Goal: Complete application form

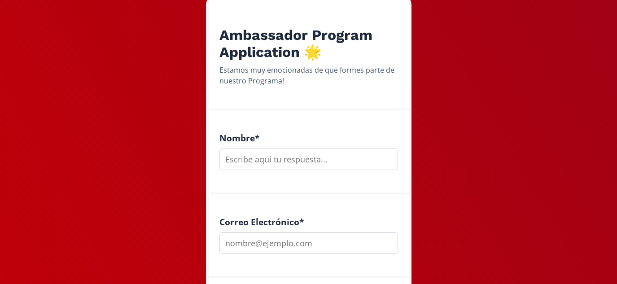
scroll to position [100, 0]
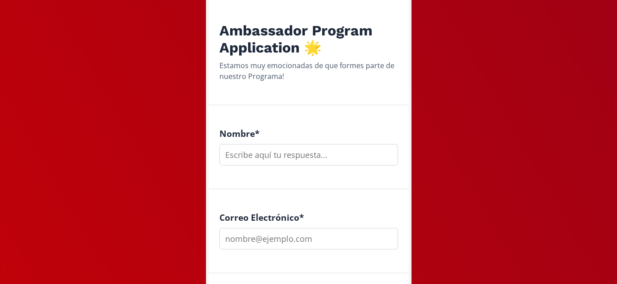
click at [279, 160] on input "text" at bounding box center [308, 155] width 179 height 22
type input "[PERSON_NAME]"
click at [343, 234] on input "email" at bounding box center [308, 239] width 179 height 22
type input "[EMAIL_ADDRESS][DOMAIN_NAME]"
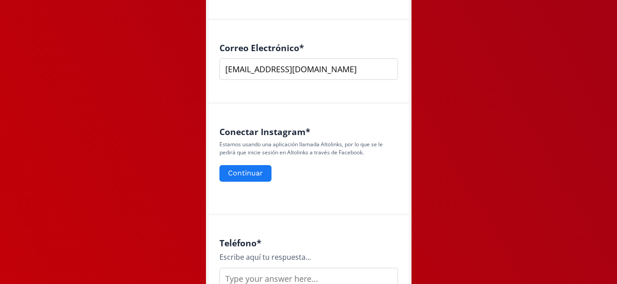
scroll to position [270, 0]
click at [244, 179] on button "Continuar" at bounding box center [245, 172] width 55 height 19
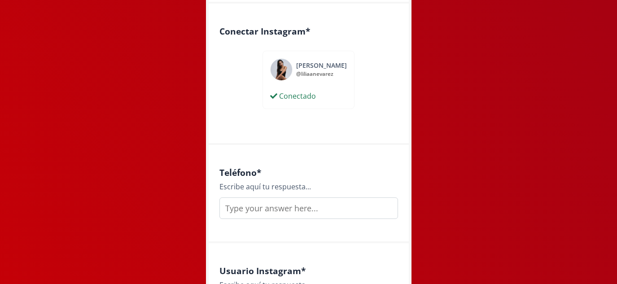
scroll to position [402, 0]
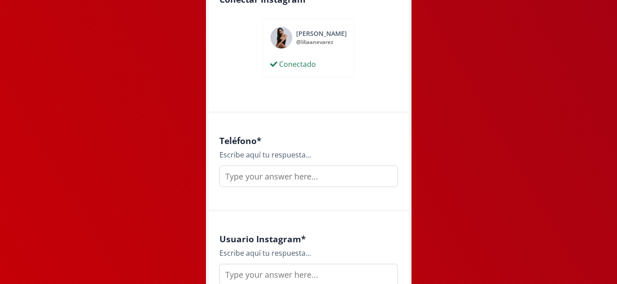
click at [330, 179] on input "text" at bounding box center [308, 177] width 179 height 22
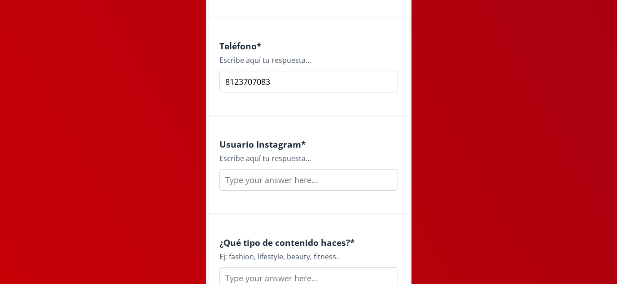
scroll to position [497, 0]
type input "8123707083"
click at [234, 175] on input "text" at bounding box center [308, 180] width 179 height 22
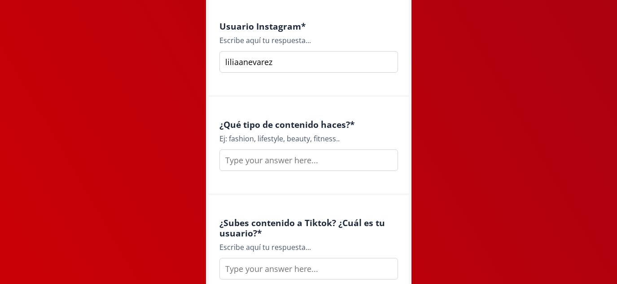
scroll to position [618, 0]
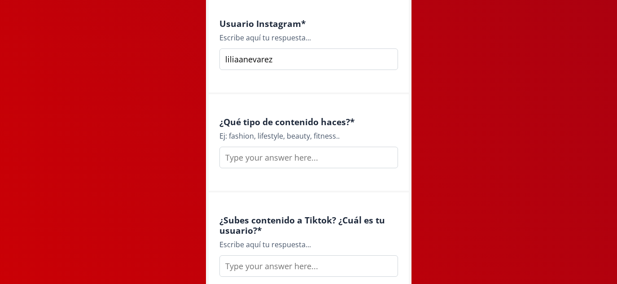
type input "liliaanevarez"
click at [318, 151] on input "text" at bounding box center [308, 158] width 179 height 22
paste input "fashion, lifestyle, travel & self love"
drag, startPoint x: 311, startPoint y: 159, endPoint x: 290, endPoint y: 159, distance: 21.1
click at [290, 159] on input "fashion, lifestyle, travel & self love" at bounding box center [308, 158] width 179 height 22
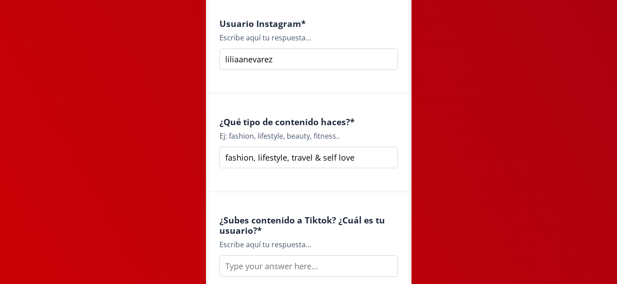
type input "fashion, lifestyle, travel & self love"
click at [426, 152] on div "Ambassador Program Application 🌟 Estamos muy emocionadas de que formes parte de…" at bounding box center [308, 191] width 630 height 1619
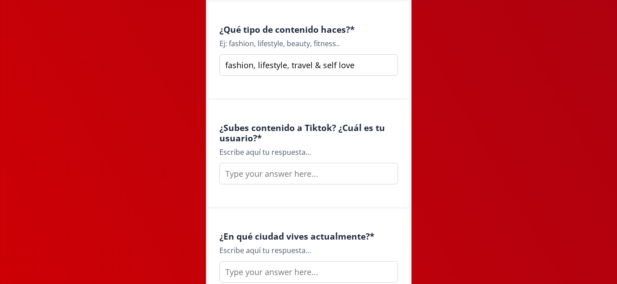
scroll to position [711, 0]
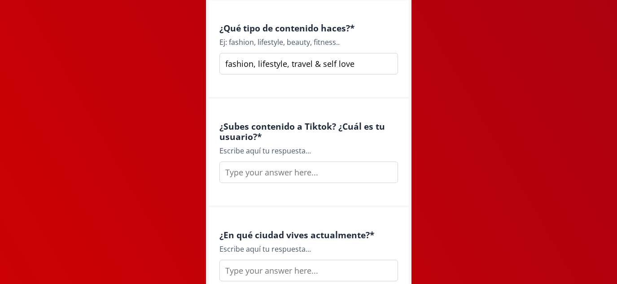
click at [333, 172] on input "text" at bounding box center [308, 172] width 179 height 22
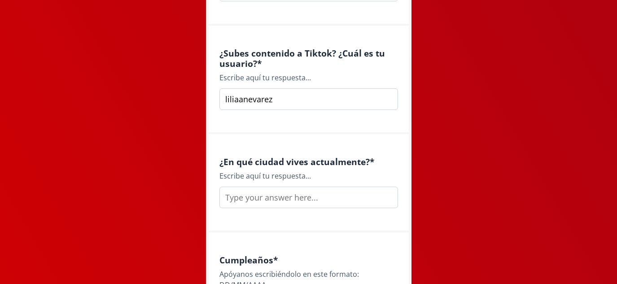
scroll to position [791, 0]
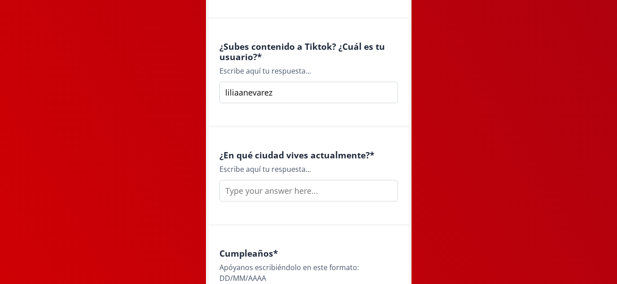
type input "liliaanevarez"
click at [357, 191] on input "text" at bounding box center [308, 191] width 179 height 22
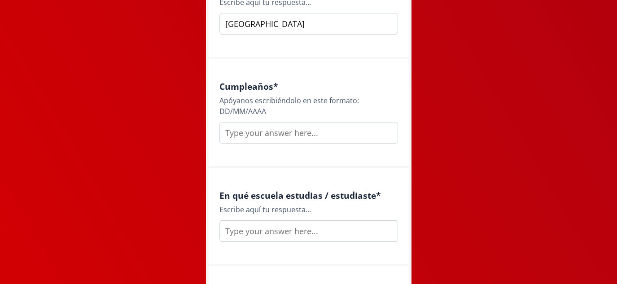
scroll to position [964, 0]
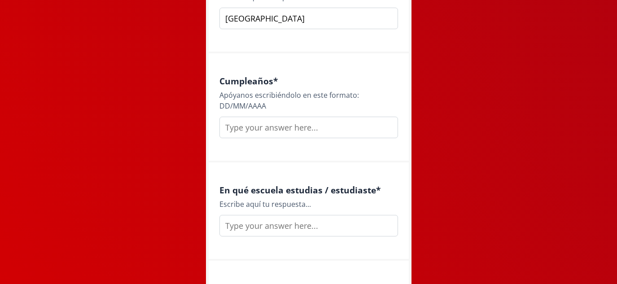
type input "monterrey"
click at [275, 136] on input "text" at bounding box center [308, 128] width 179 height 22
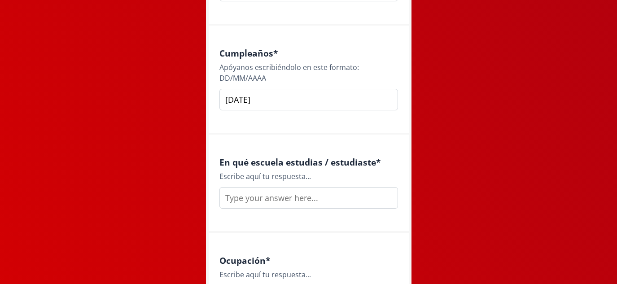
scroll to position [1018, 0]
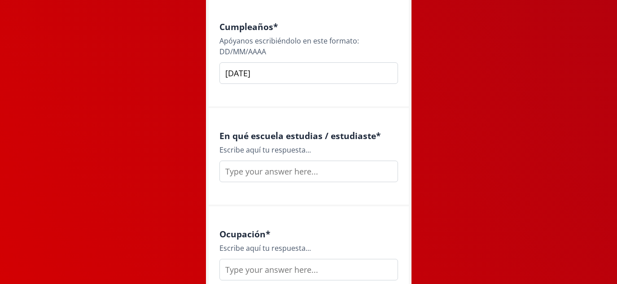
type input "24/09/2004"
click at [251, 179] on input "text" at bounding box center [308, 172] width 179 height 22
type input "Tecnologico de m"
type input "O"
click at [295, 174] on input "Tecnologico de m" at bounding box center [308, 172] width 179 height 22
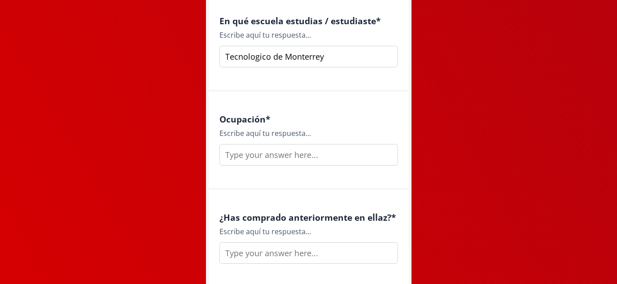
scroll to position [1135, 0]
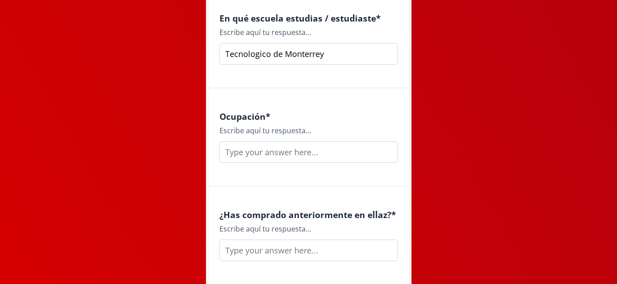
type input "Tecnologico de Monterrey"
click at [243, 152] on input "text" at bounding box center [308, 152] width 179 height 22
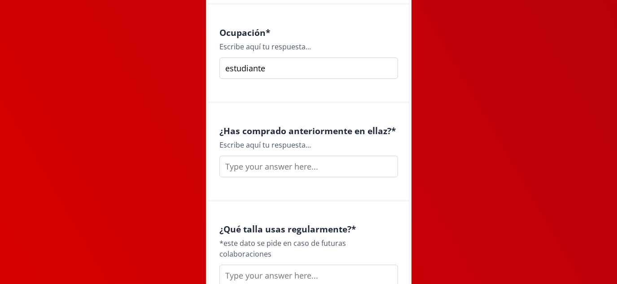
scroll to position [1223, 0]
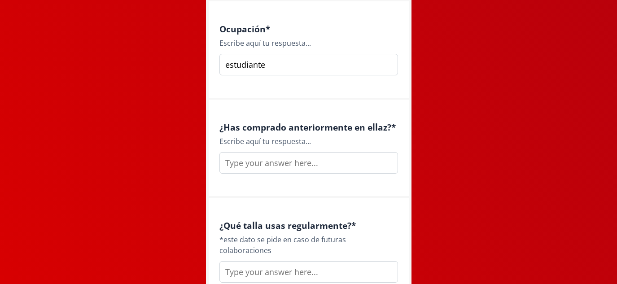
type input "estudiante"
click at [235, 167] on input "text" at bounding box center [308, 163] width 179 height 22
type input "si"
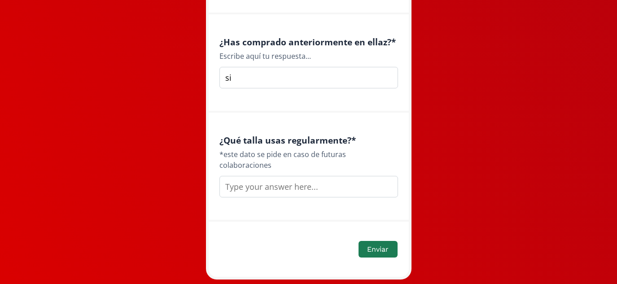
scroll to position [1324, 0]
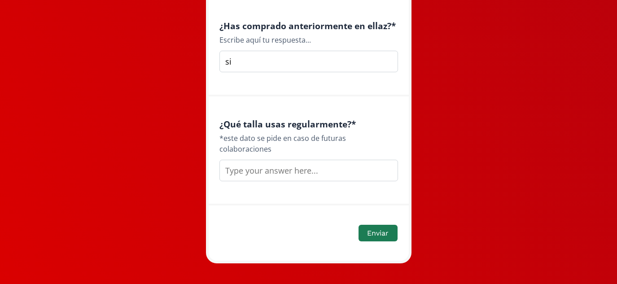
click at [269, 163] on input "text" at bounding box center [308, 171] width 179 height 22
type input "xs"
click at [368, 223] on button "Enviar" at bounding box center [377, 232] width 41 height 19
